Goal: Navigation & Orientation: Go to known website

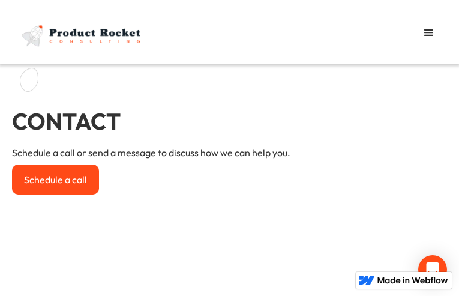
type input "Send"
